Goal: Information Seeking & Learning: Learn about a topic

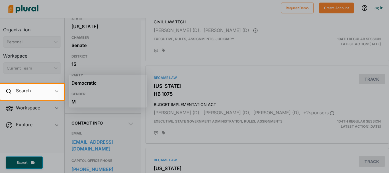
scroll to position [89, 0]
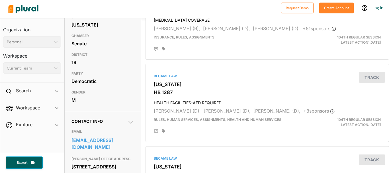
scroll to position [35, 0]
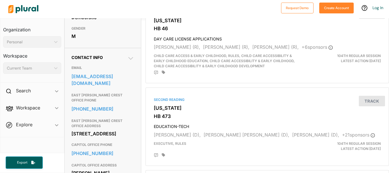
scroll to position [159, 0]
